Goal: Find contact information: Find contact information

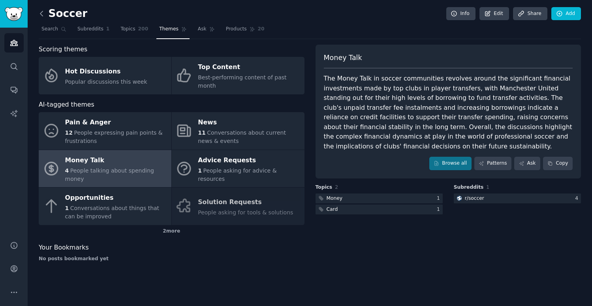
click at [43, 15] on icon at bounding box center [42, 13] width 8 height 8
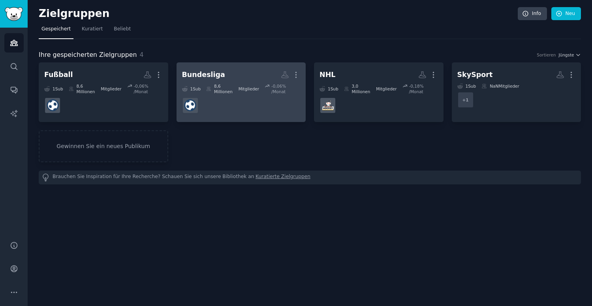
click at [233, 79] on h2 "Bundesliga Mehr" at bounding box center [241, 75] width 119 height 14
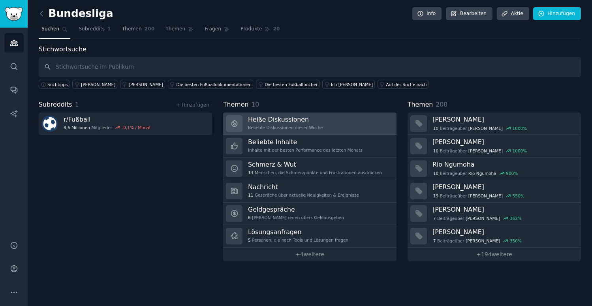
click at [290, 125] on font "Beliebte Diskussionen dieser Woche" at bounding box center [285, 127] width 75 height 5
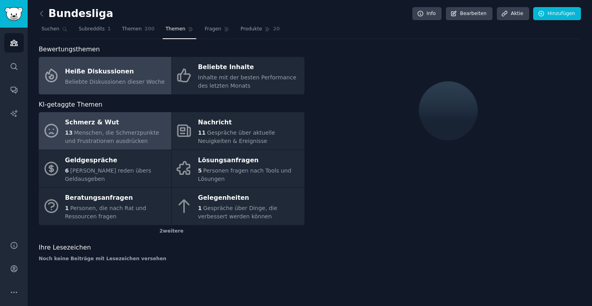
click at [98, 138] on font "Menschen, die Schmerzpunkte und Frustrationen ausdrücken" at bounding box center [112, 137] width 94 height 15
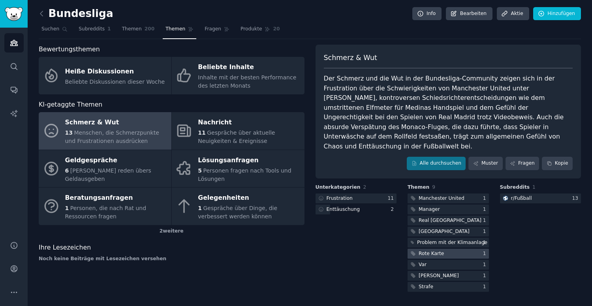
click at [444, 249] on div at bounding box center [448, 254] width 81 height 10
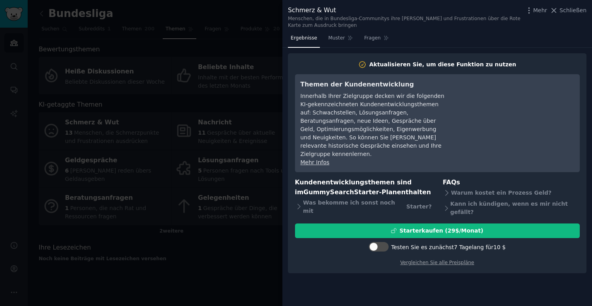
click at [221, 188] on div at bounding box center [296, 153] width 592 height 306
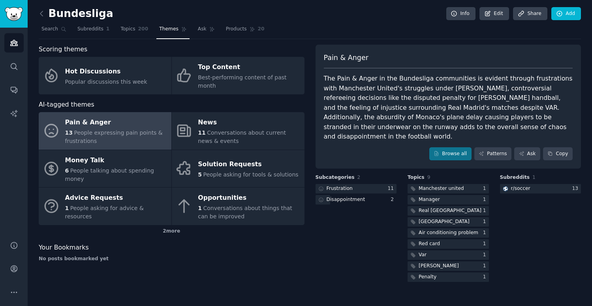
click at [388, 90] on div "The Pain & Anger in the Bundesliga communities is evident through frustrations …" at bounding box center [448, 108] width 249 height 68
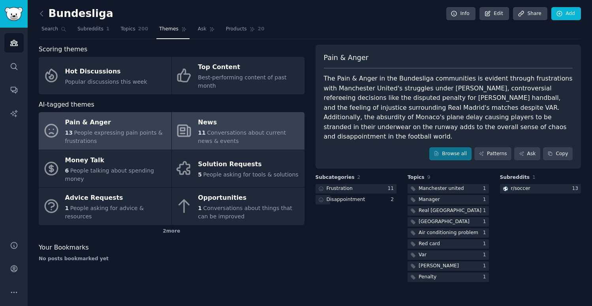
click at [239, 130] on div "11 Conversations about current news & events" at bounding box center [249, 137] width 102 height 17
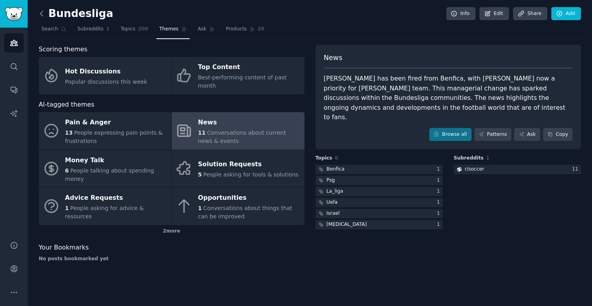
click at [39, 13] on icon at bounding box center [42, 13] width 8 height 8
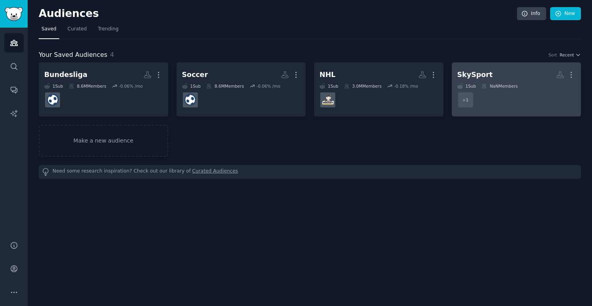
click at [498, 76] on h2 "SkySport More" at bounding box center [516, 75] width 119 height 14
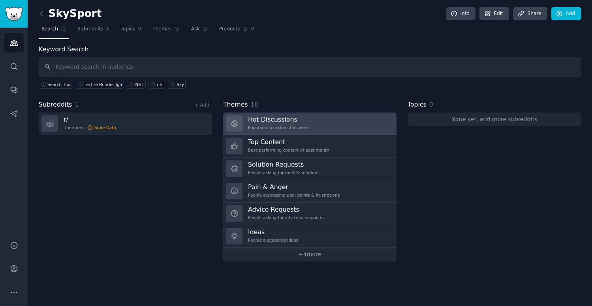
click at [272, 128] on div "Popular discussions this week" at bounding box center [279, 128] width 62 height 6
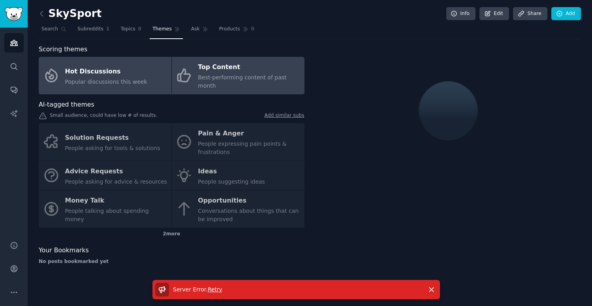
click at [196, 71] on link "Top Content Best-performing content of past month" at bounding box center [238, 76] width 133 height 38
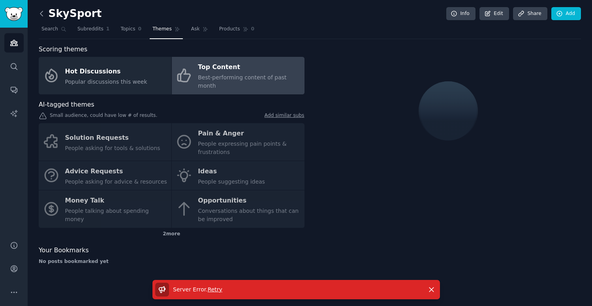
click at [40, 11] on icon at bounding box center [42, 13] width 8 height 8
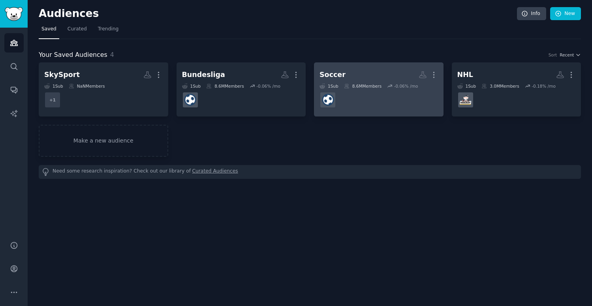
click at [348, 77] on h2 "Soccer More" at bounding box center [379, 75] width 119 height 14
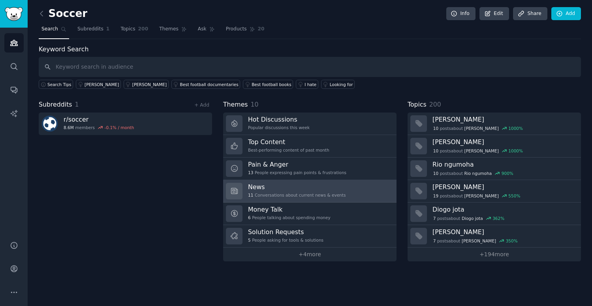
click at [292, 190] on h3 "News" at bounding box center [297, 187] width 98 height 8
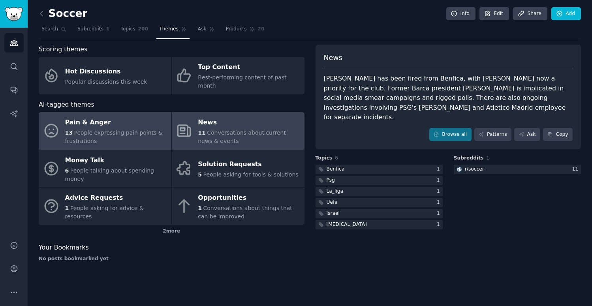
click at [117, 130] on span "People expressing pain points & frustrations" at bounding box center [114, 137] width 98 height 15
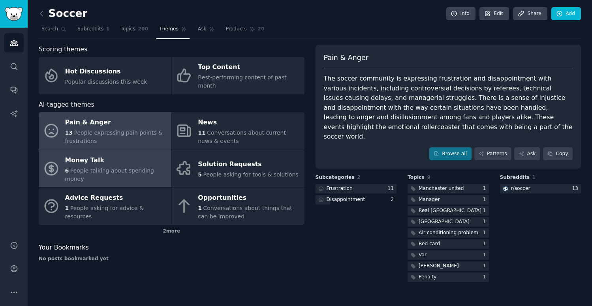
click at [115, 167] on span "People talking about spending money" at bounding box center [109, 174] width 89 height 15
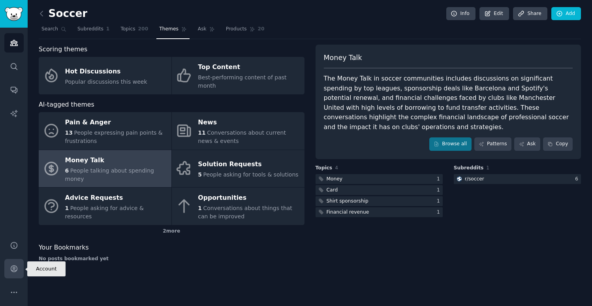
click at [11, 269] on icon "Sidebar" at bounding box center [14, 269] width 6 height 6
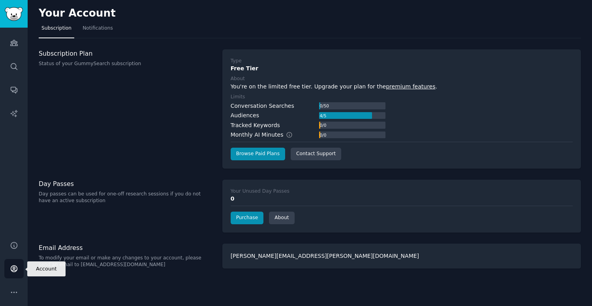
click at [11, 269] on icon "Sidebar" at bounding box center [14, 269] width 6 height 6
click at [280, 259] on div "[PERSON_NAME][EMAIL_ADDRESS][PERSON_NAME][DOMAIN_NAME]" at bounding box center [401, 256] width 359 height 25
copy div "[PERSON_NAME][EMAIL_ADDRESS][PERSON_NAME][DOMAIN_NAME]"
